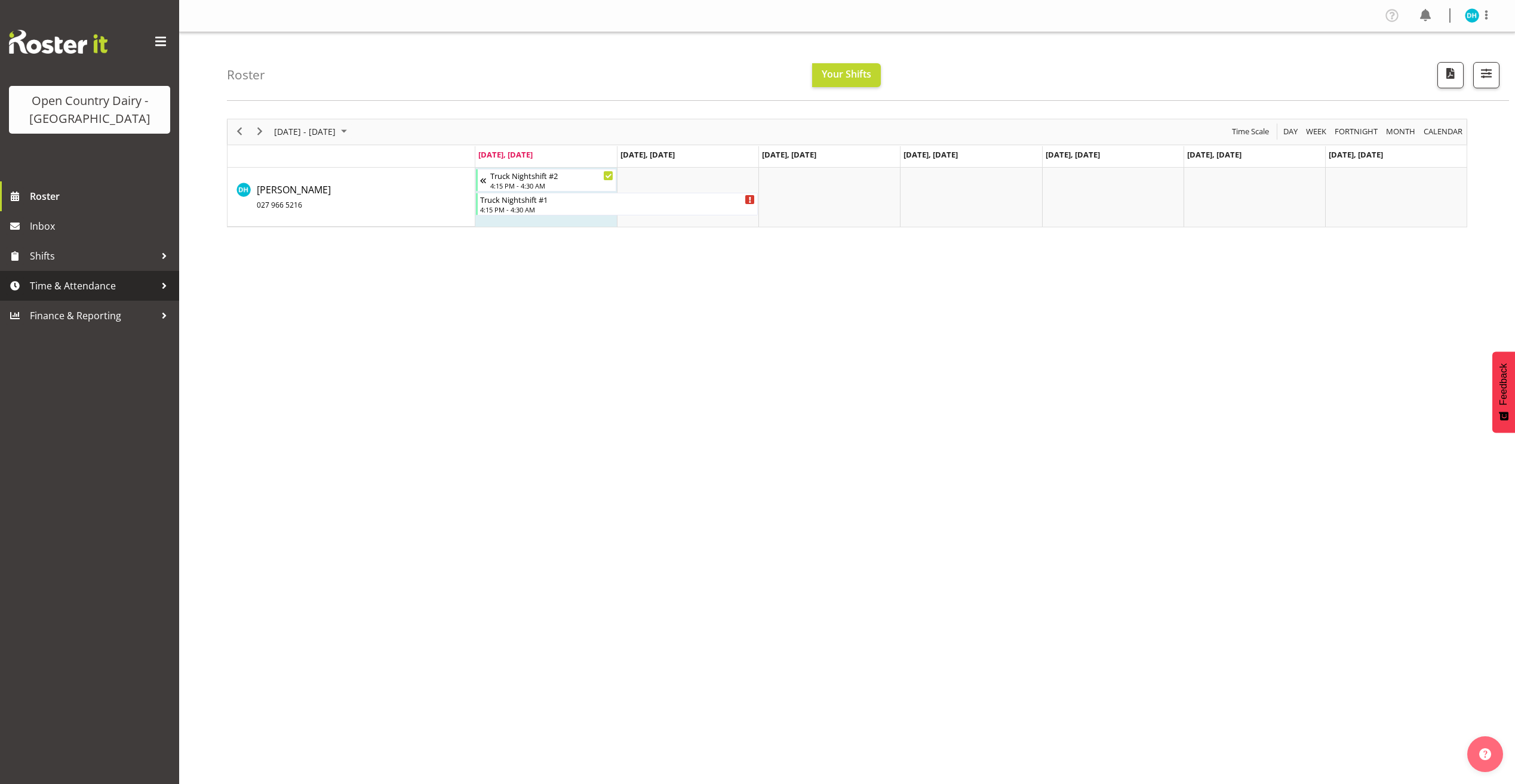
click at [154, 284] on span "Time & Attendance" at bounding box center [93, 286] width 125 height 18
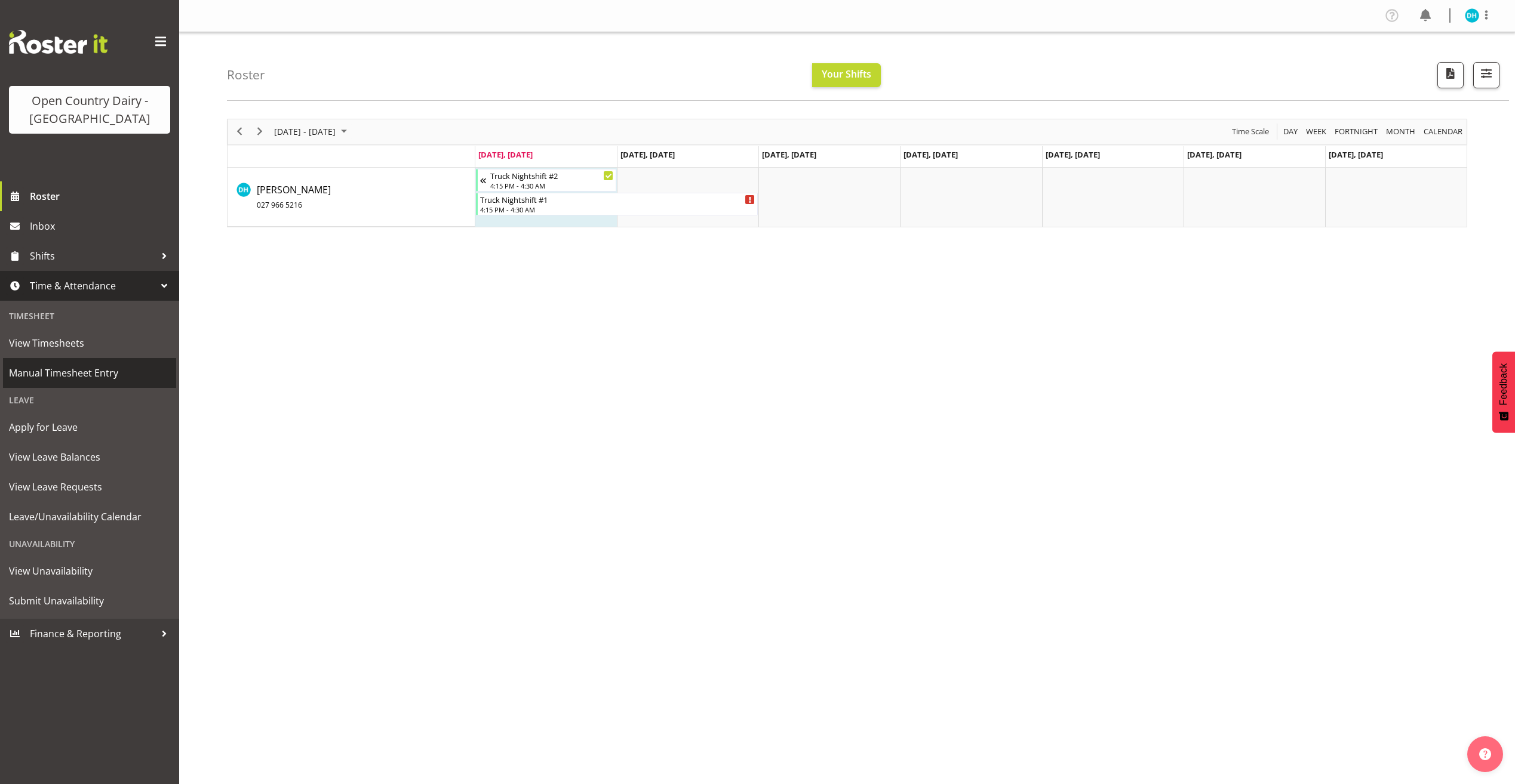
click at [120, 365] on span "Manual Timesheet Entry" at bounding box center [90, 373] width 161 height 18
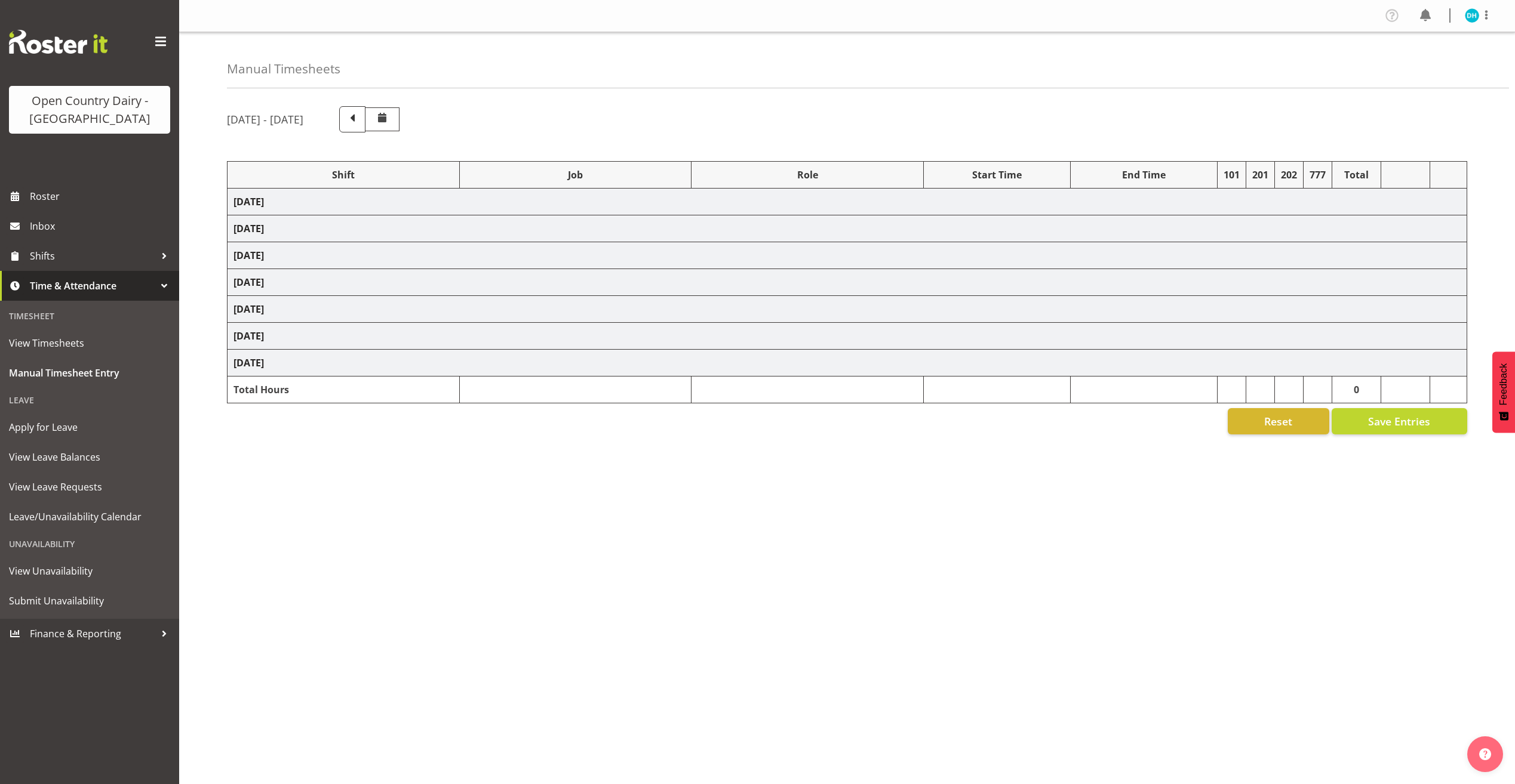
select select "59602"
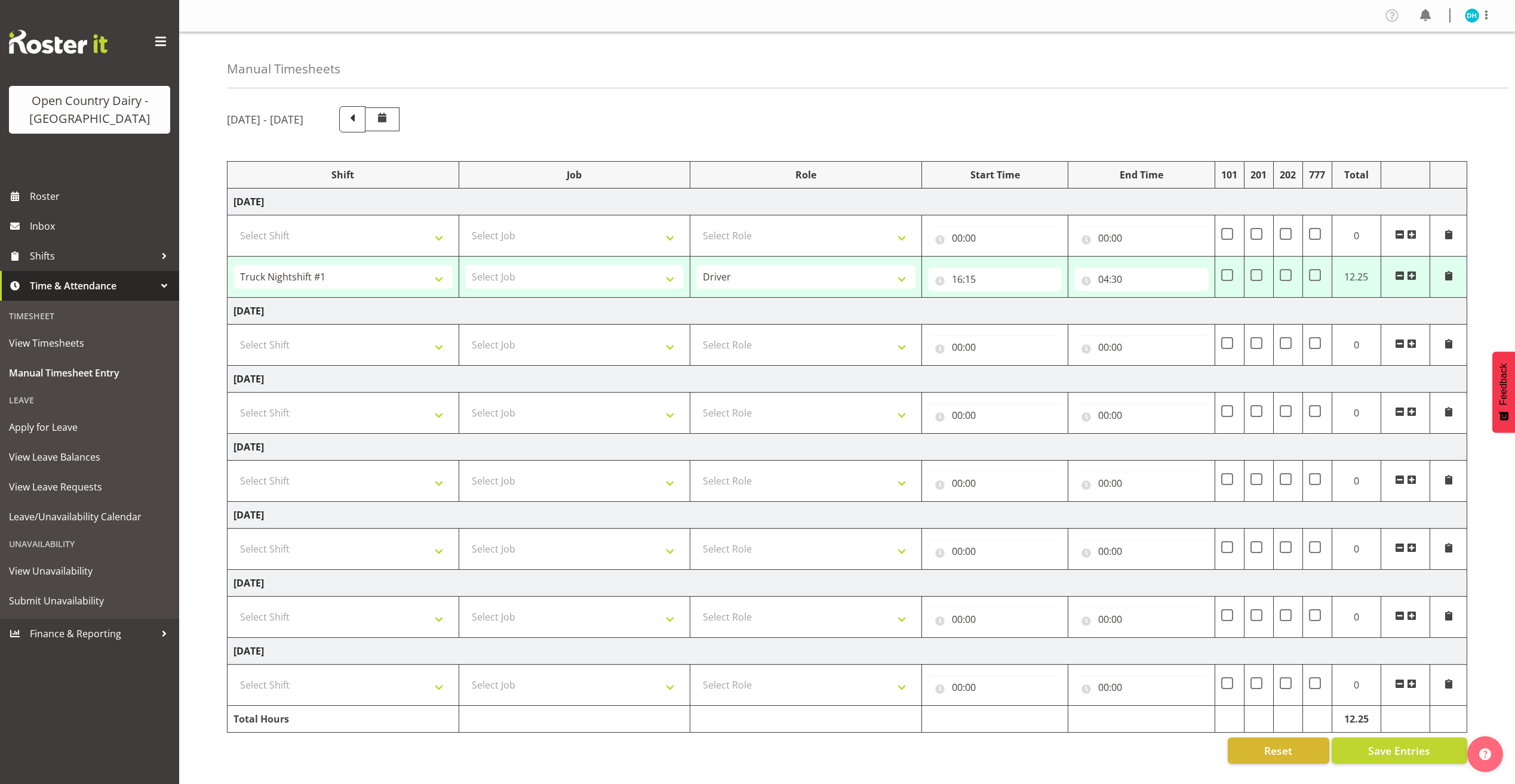
click at [69, 51] on img at bounding box center [58, 42] width 99 height 24
